Goal: Check status: Check status

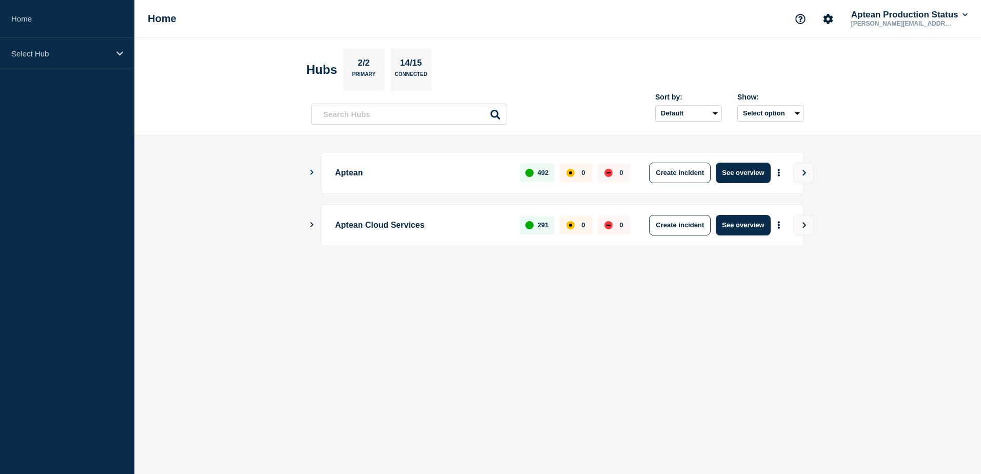
click at [312, 171] on icon "Show Connected Hubs" at bounding box center [311, 172] width 3 height 5
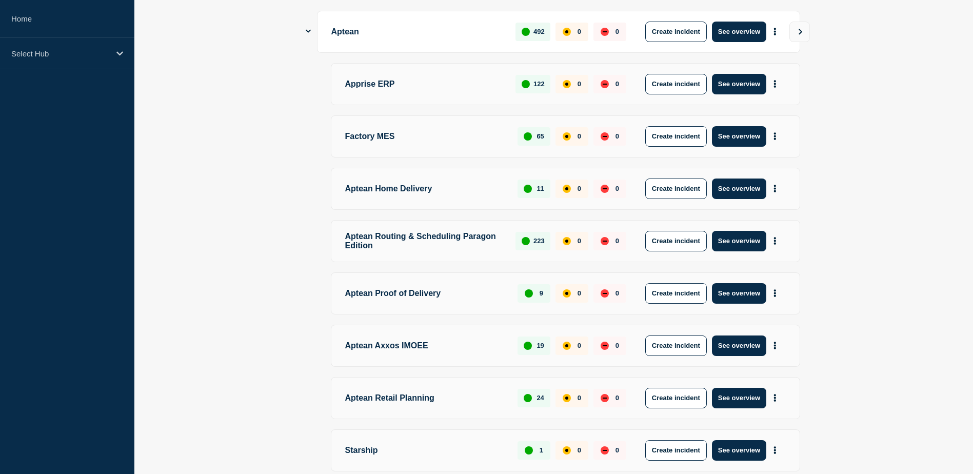
scroll to position [245, 0]
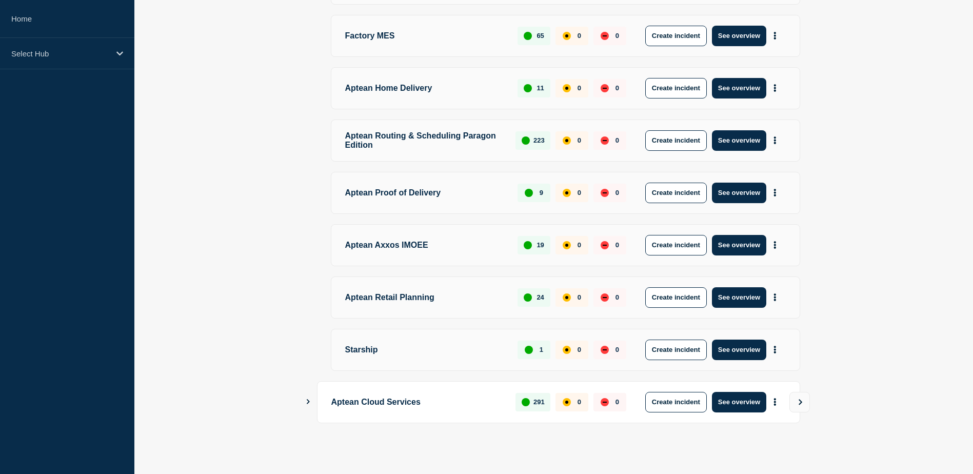
click at [308, 396] on div "Aptean Cloud Services 291 0 0 Create incident See overview" at bounding box center [554, 402] width 492 height 42
click at [309, 402] on icon "Show Connected Hubs" at bounding box center [308, 401] width 3 height 5
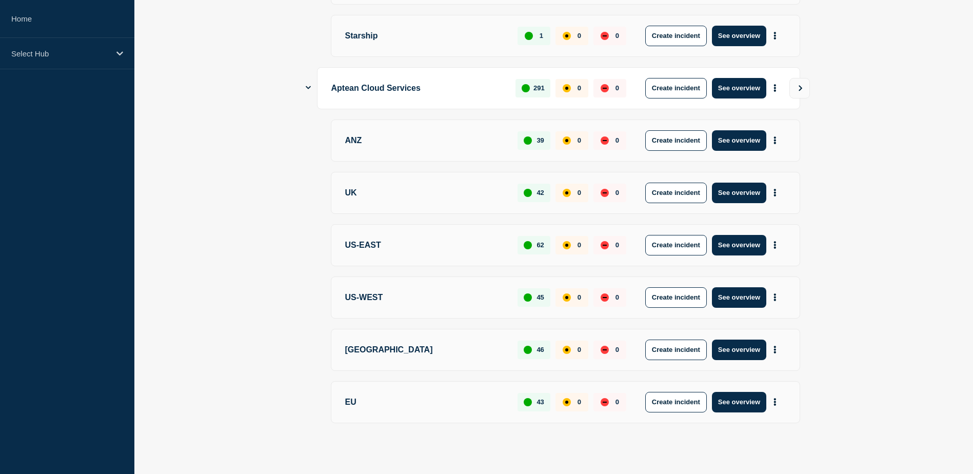
scroll to position [559, 0]
click at [737, 243] on button "See overview" at bounding box center [739, 245] width 54 height 21
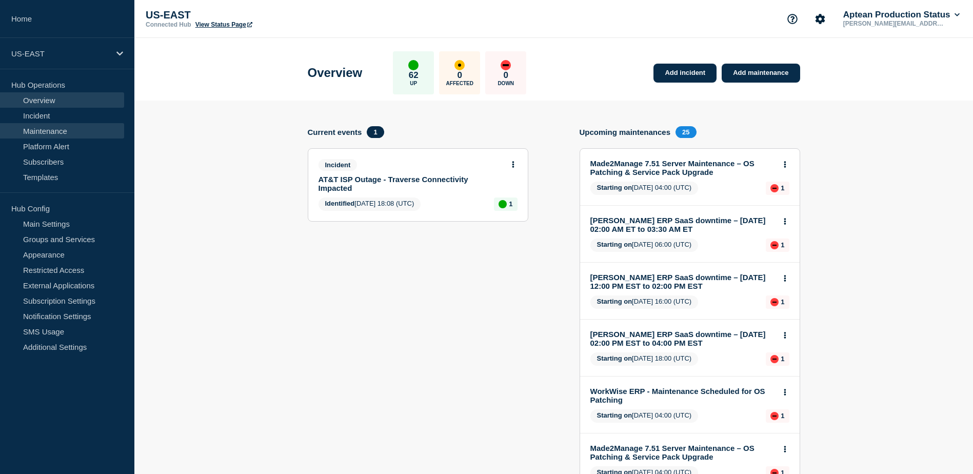
click at [55, 133] on link "Maintenance" at bounding box center [62, 130] width 124 height 15
